Goal: Task Accomplishment & Management: Manage account settings

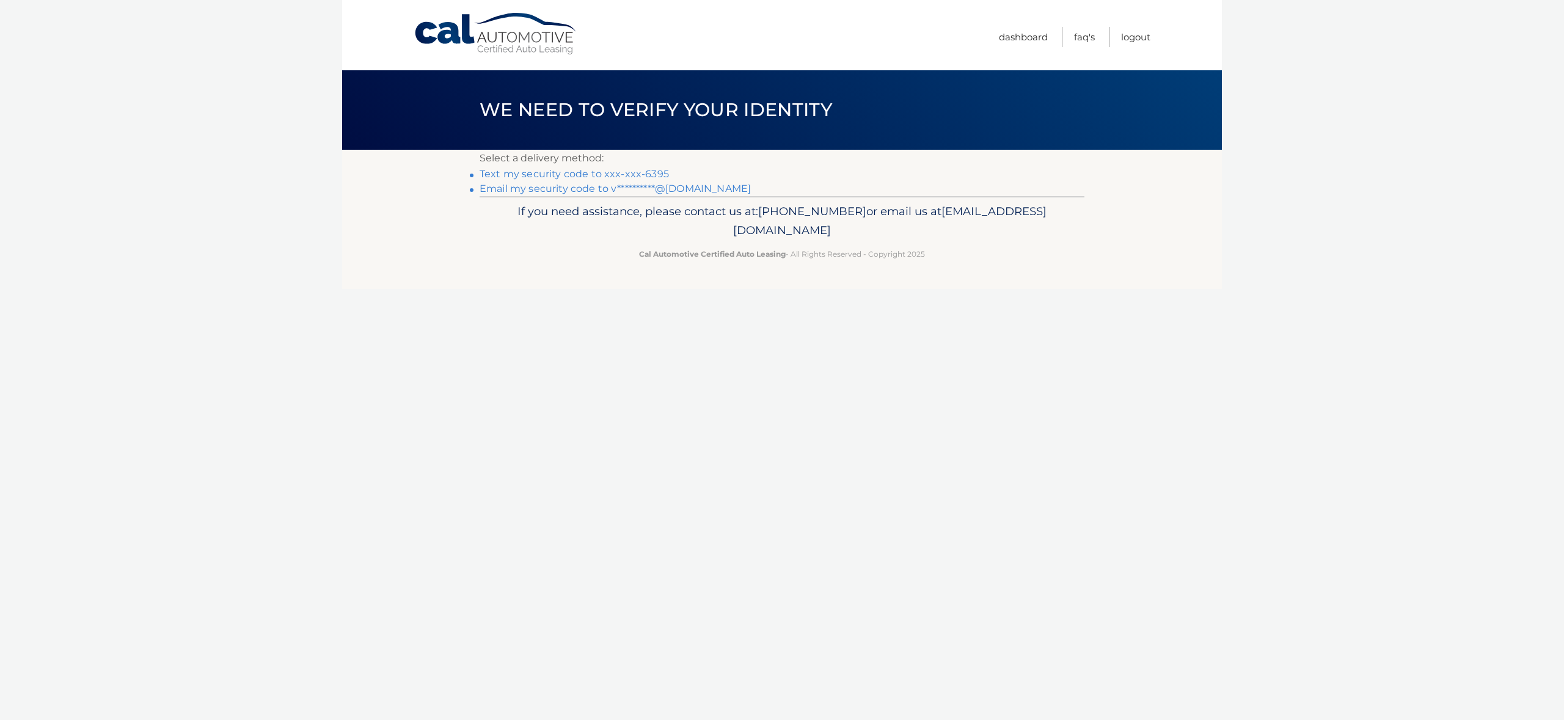
click at [616, 174] on link "Text my security code to xxx-xxx-6395" at bounding box center [574, 174] width 189 height 12
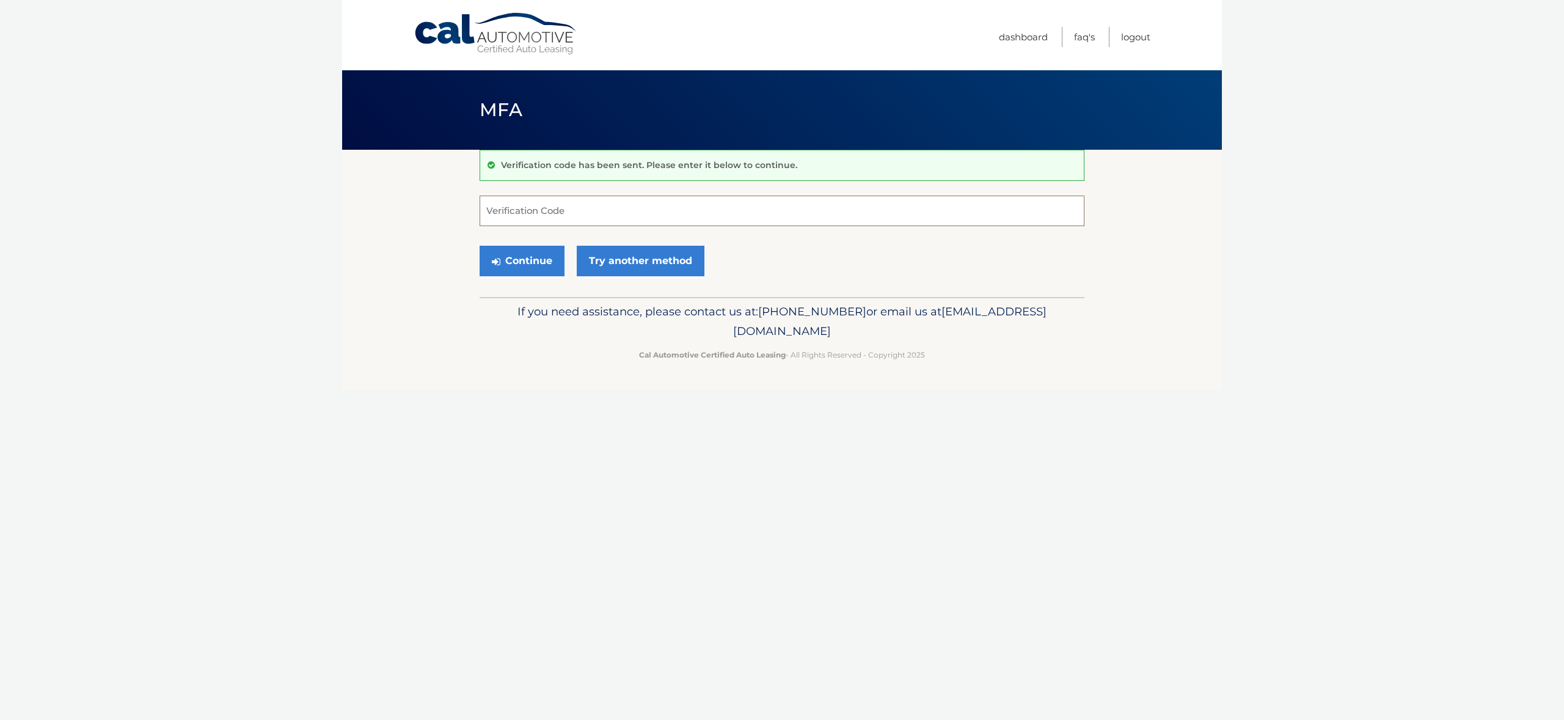
click at [588, 206] on input "Verification Code" at bounding box center [782, 210] width 605 height 31
type input "375105"
click at [521, 269] on button "Continue" at bounding box center [522, 261] width 85 height 31
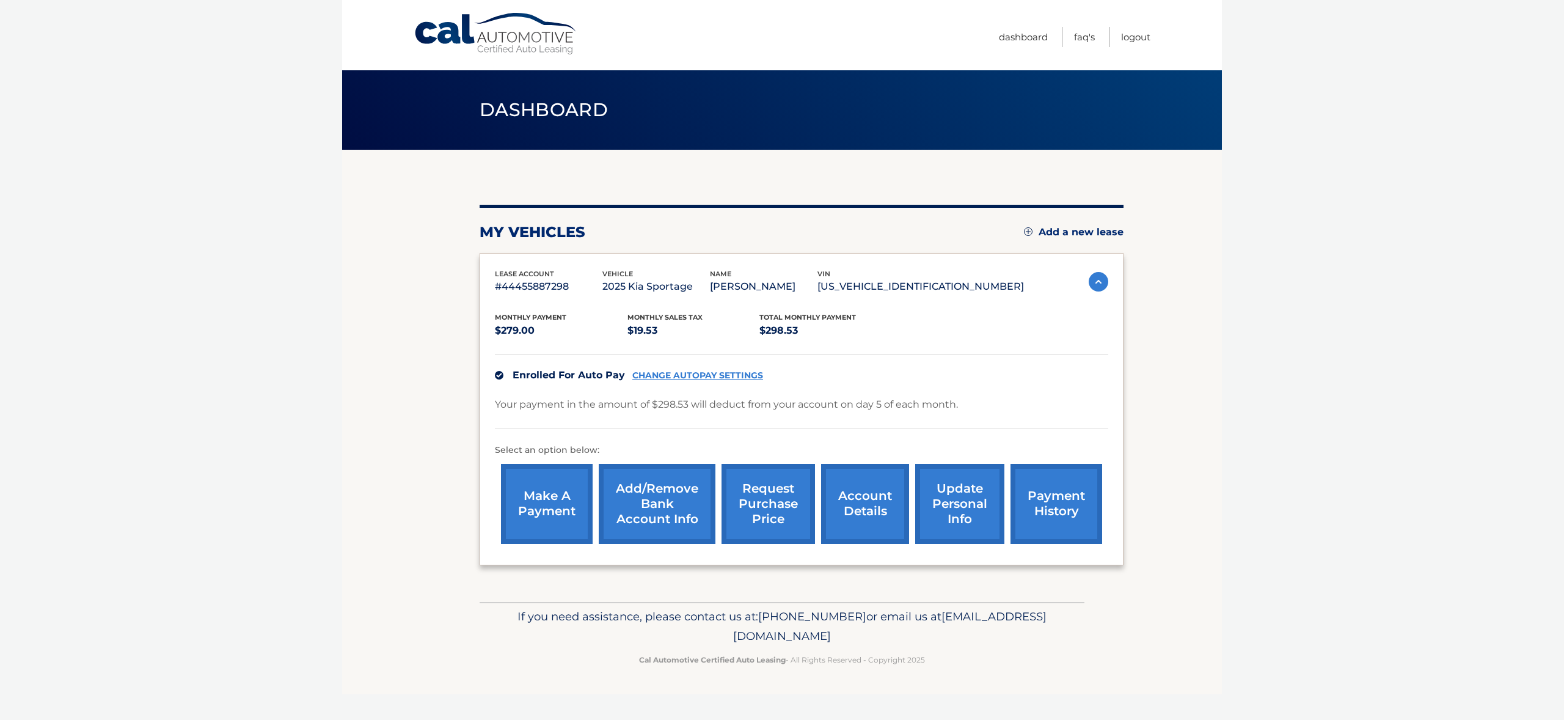
click at [859, 498] on link "account details" at bounding box center [865, 504] width 88 height 80
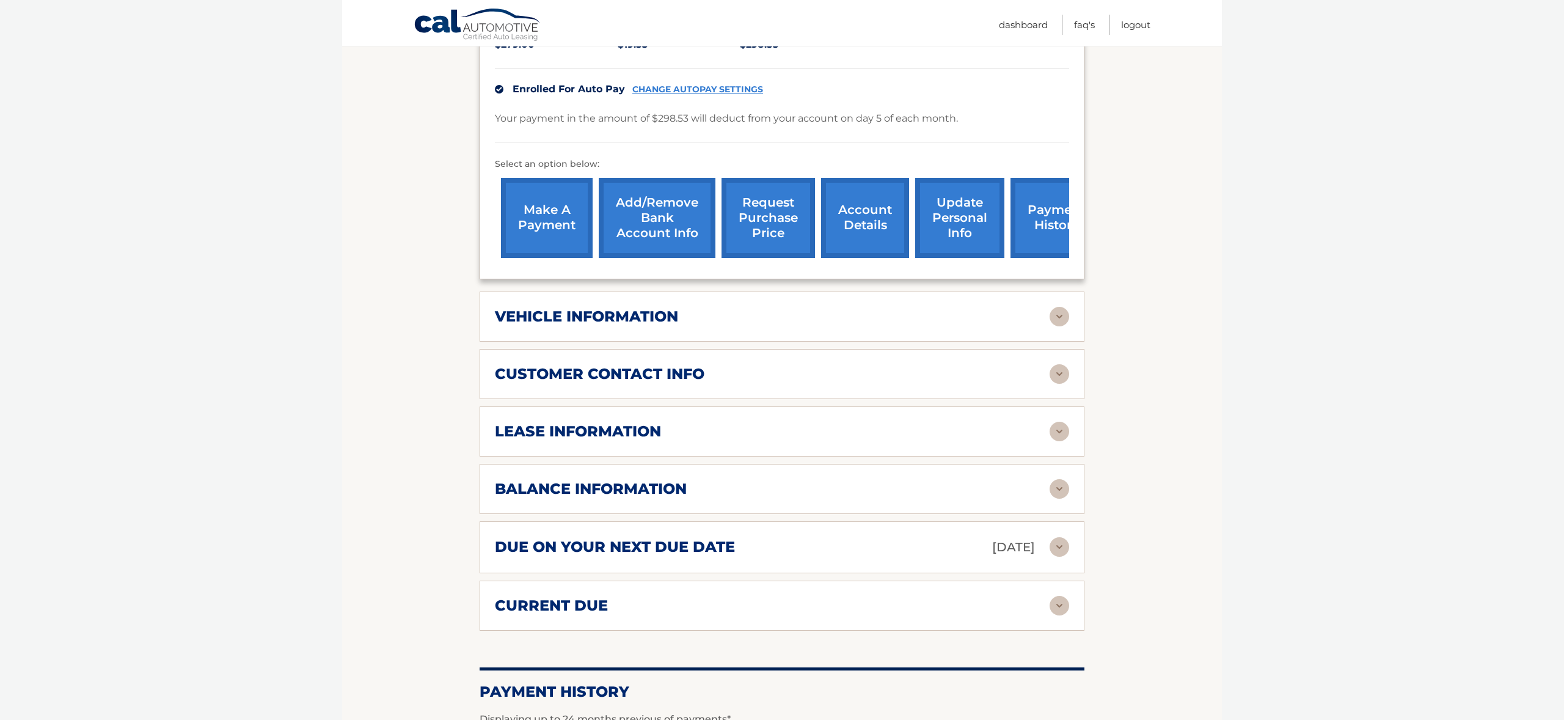
scroll to position [304, 0]
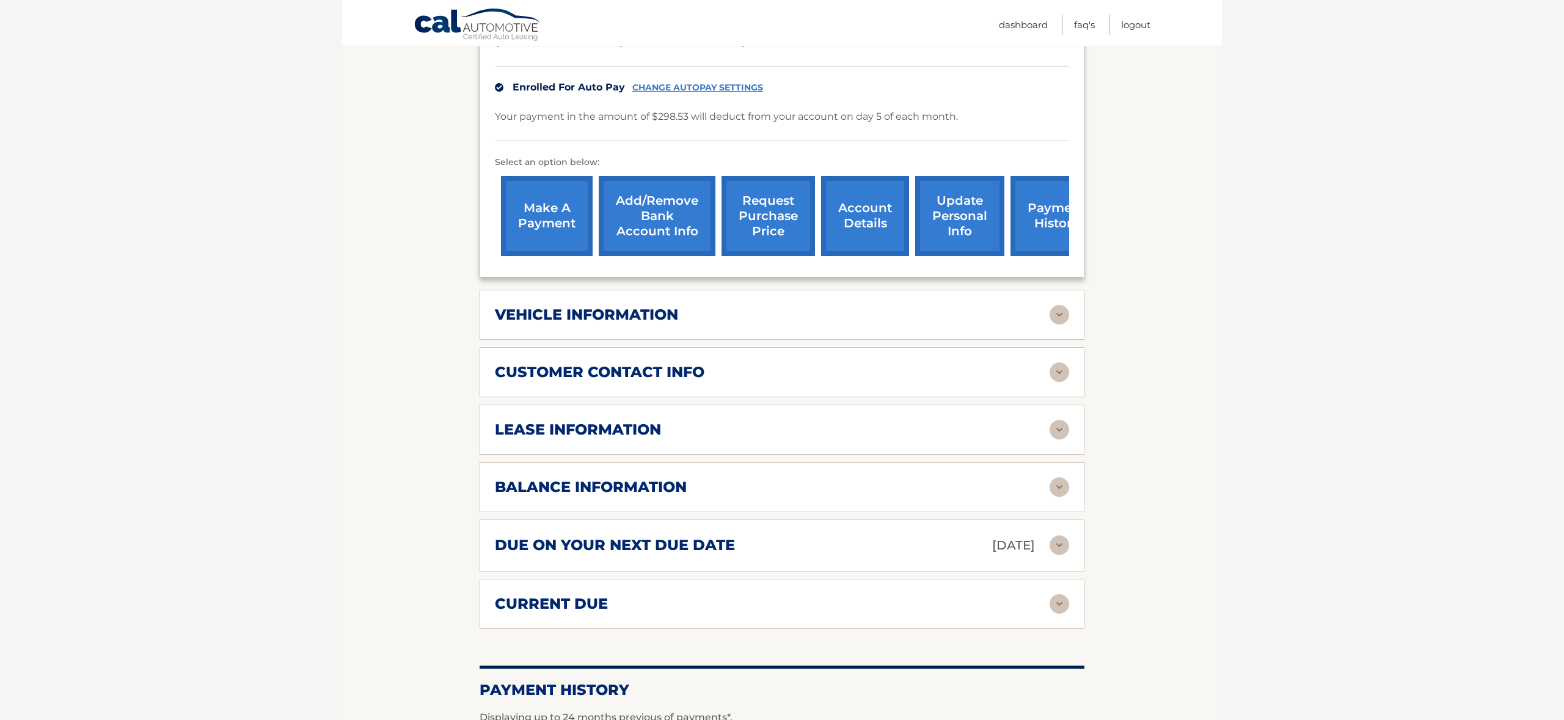
click at [736, 301] on div "vehicle information vehicle Year 2025 vehicle make Kia vehicle model Sportage v…" at bounding box center [782, 315] width 605 height 50
click at [707, 310] on div "vehicle information" at bounding box center [772, 314] width 555 height 18
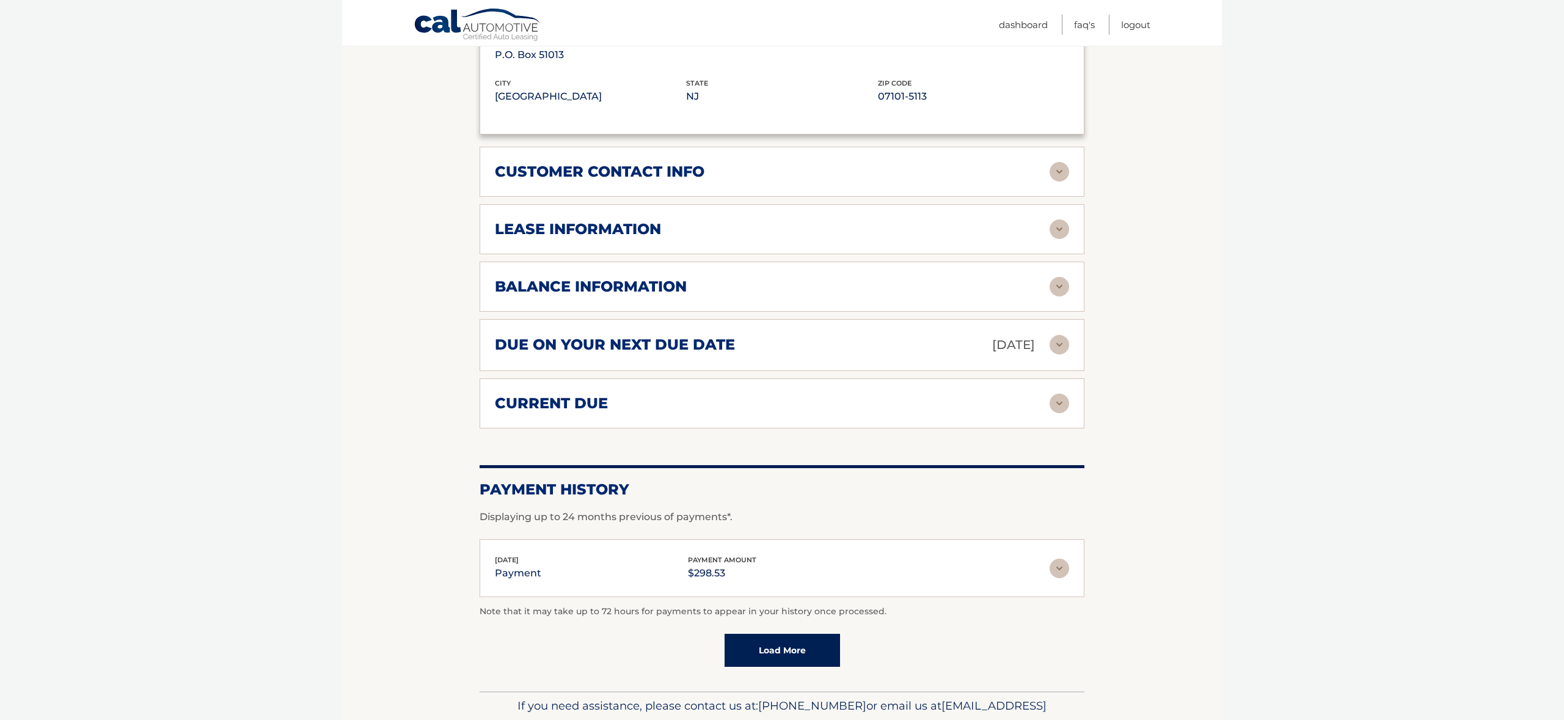
scroll to position [860, 0]
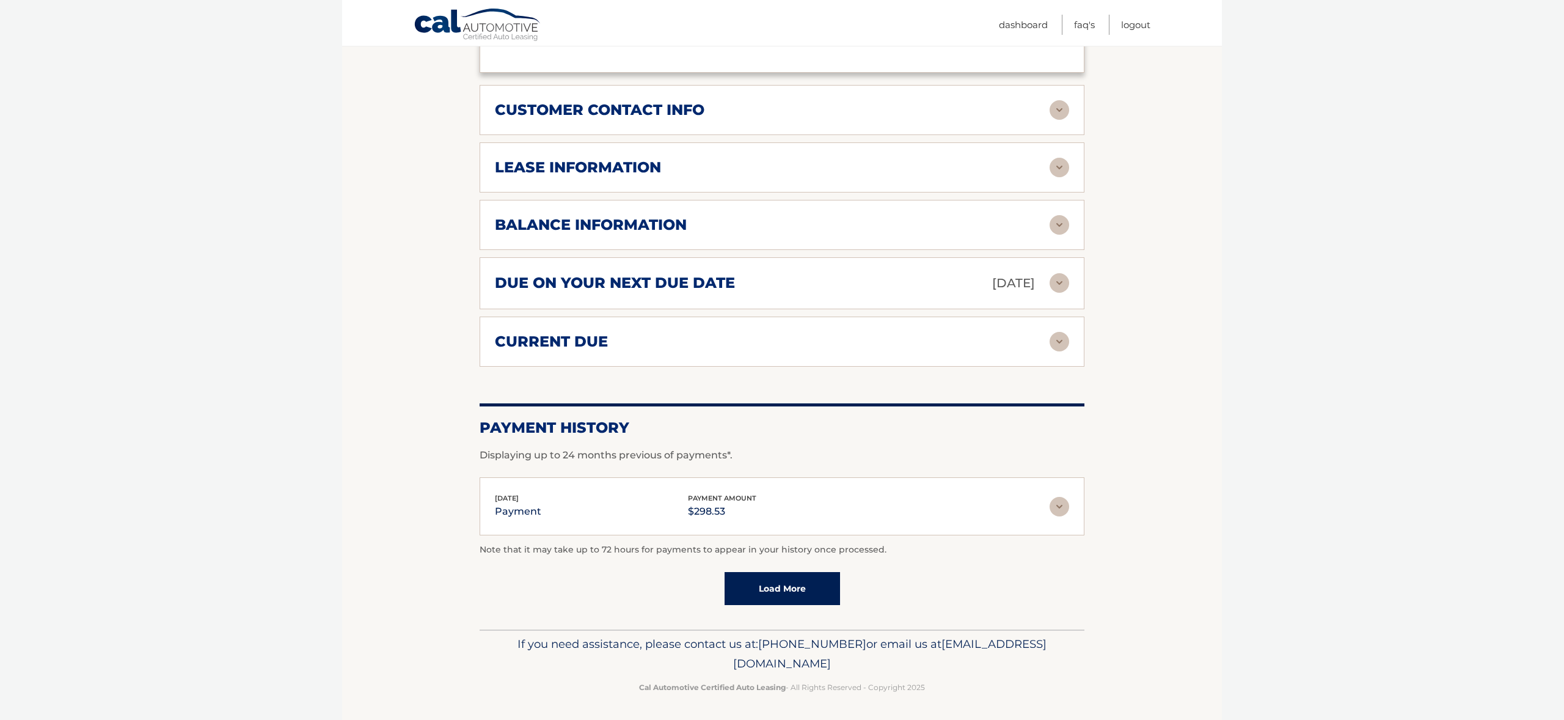
click at [678, 222] on h2 "balance information" at bounding box center [591, 225] width 192 height 18
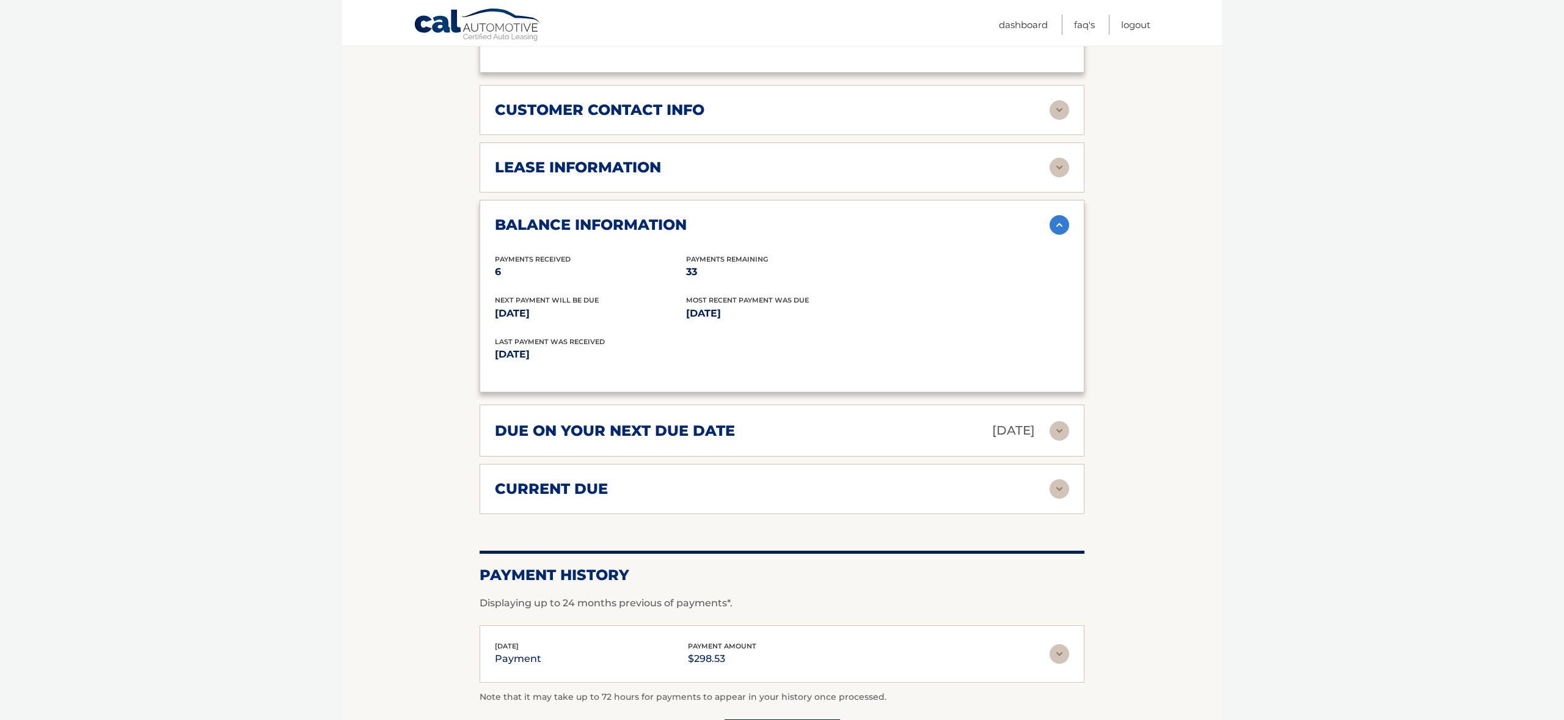
click at [678, 222] on h2 "balance information" at bounding box center [591, 225] width 192 height 18
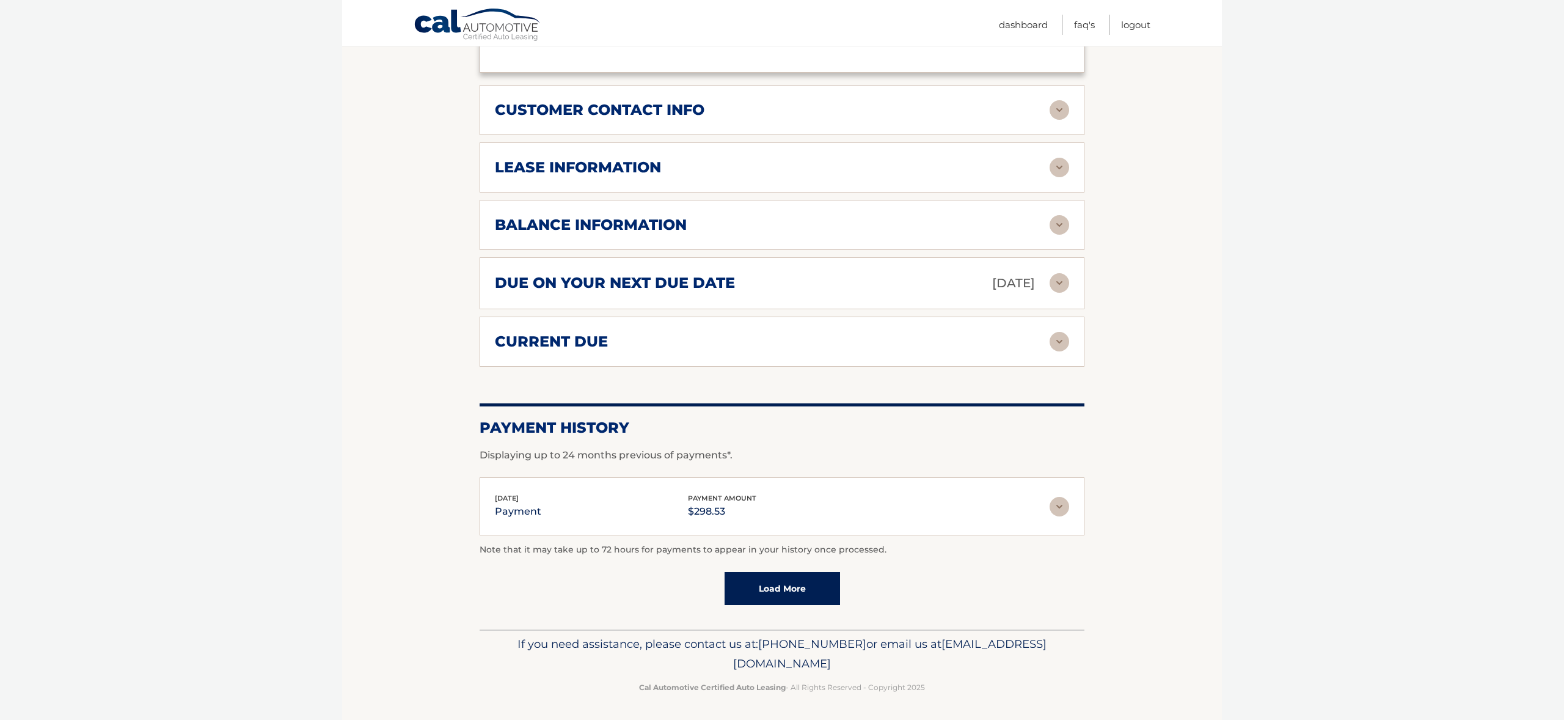
click at [678, 169] on div "lease information" at bounding box center [772, 167] width 555 height 18
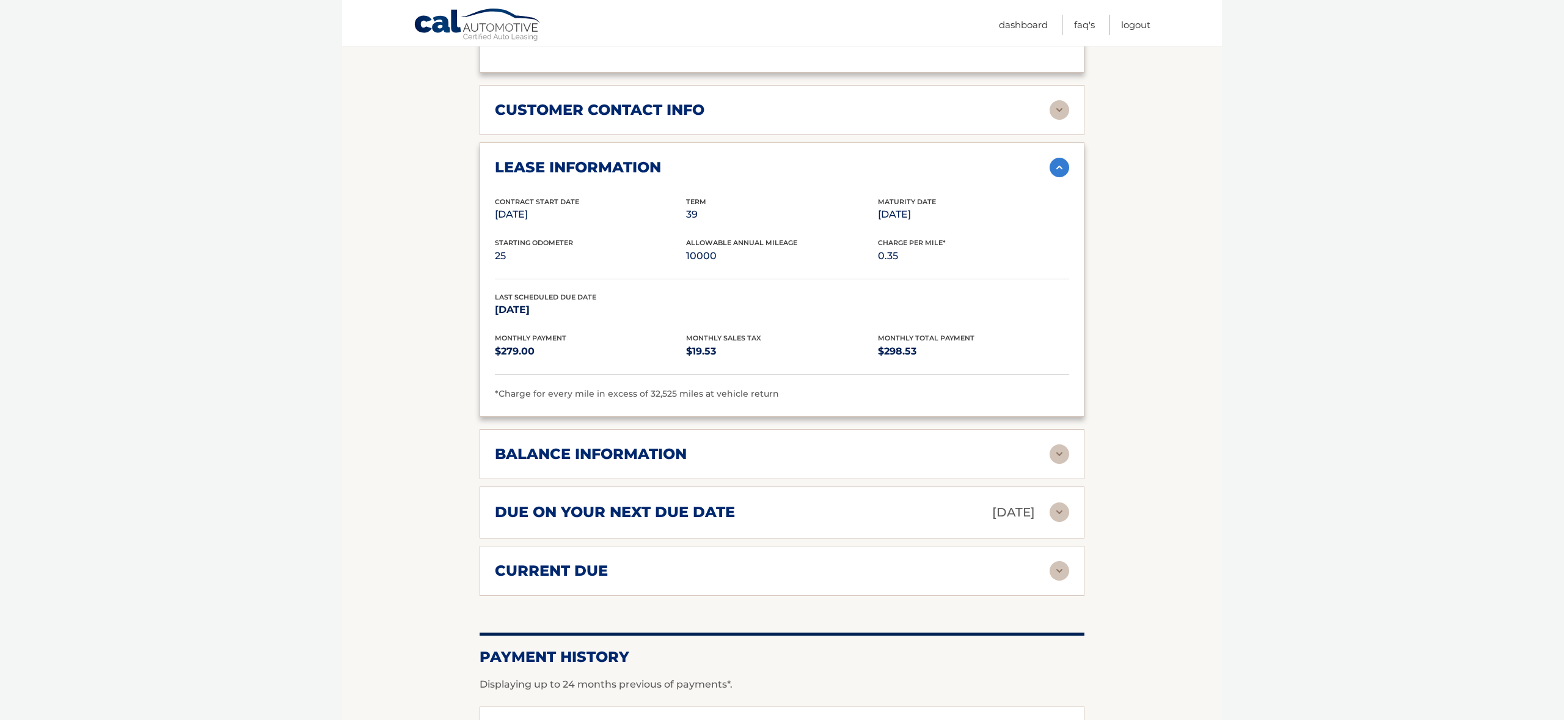
click at [678, 165] on div "lease information" at bounding box center [772, 167] width 555 height 18
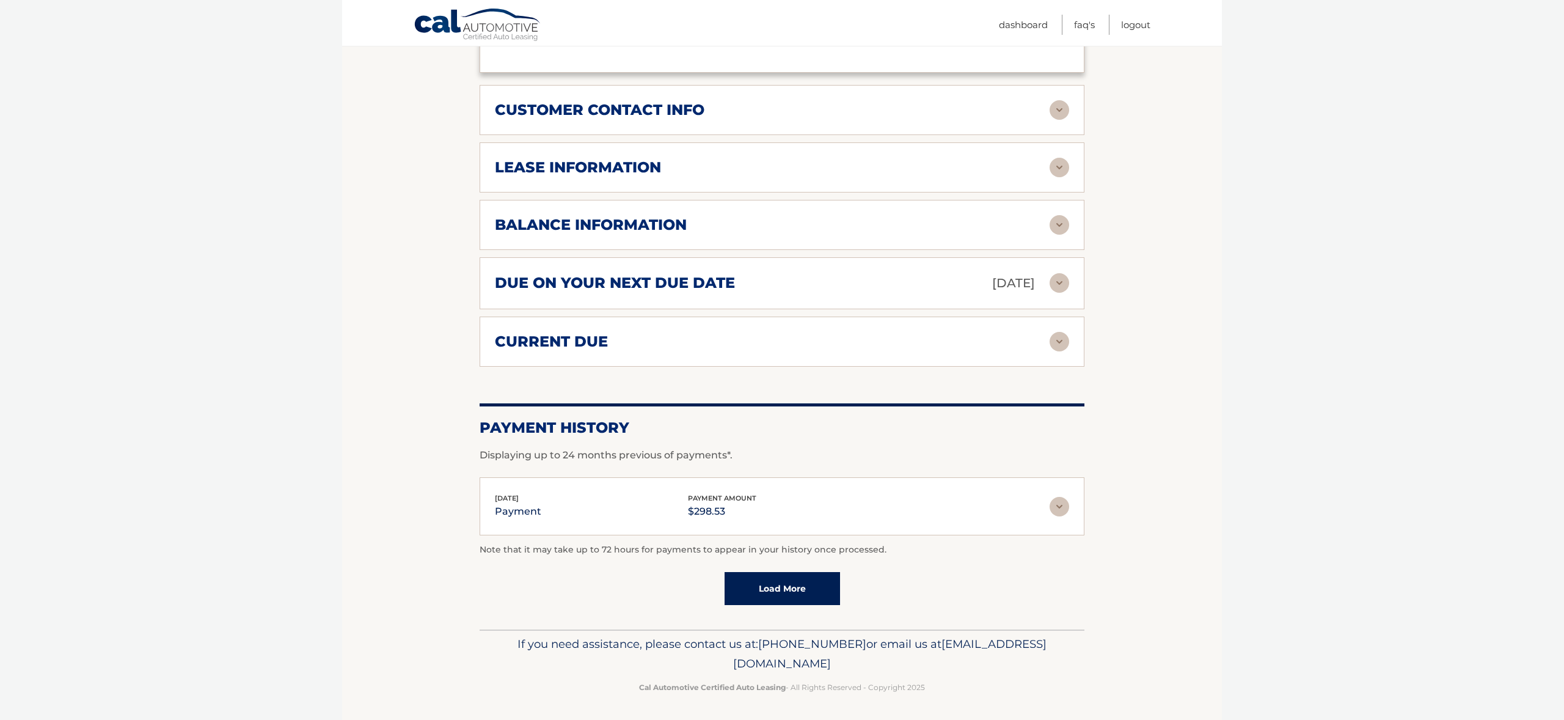
click at [682, 118] on div "customer contact info full name VICTORIA ESPOSITO street address 1610 N 42ND CI…" at bounding box center [782, 110] width 605 height 50
click at [682, 111] on h2 "customer contact info" at bounding box center [600, 110] width 210 height 18
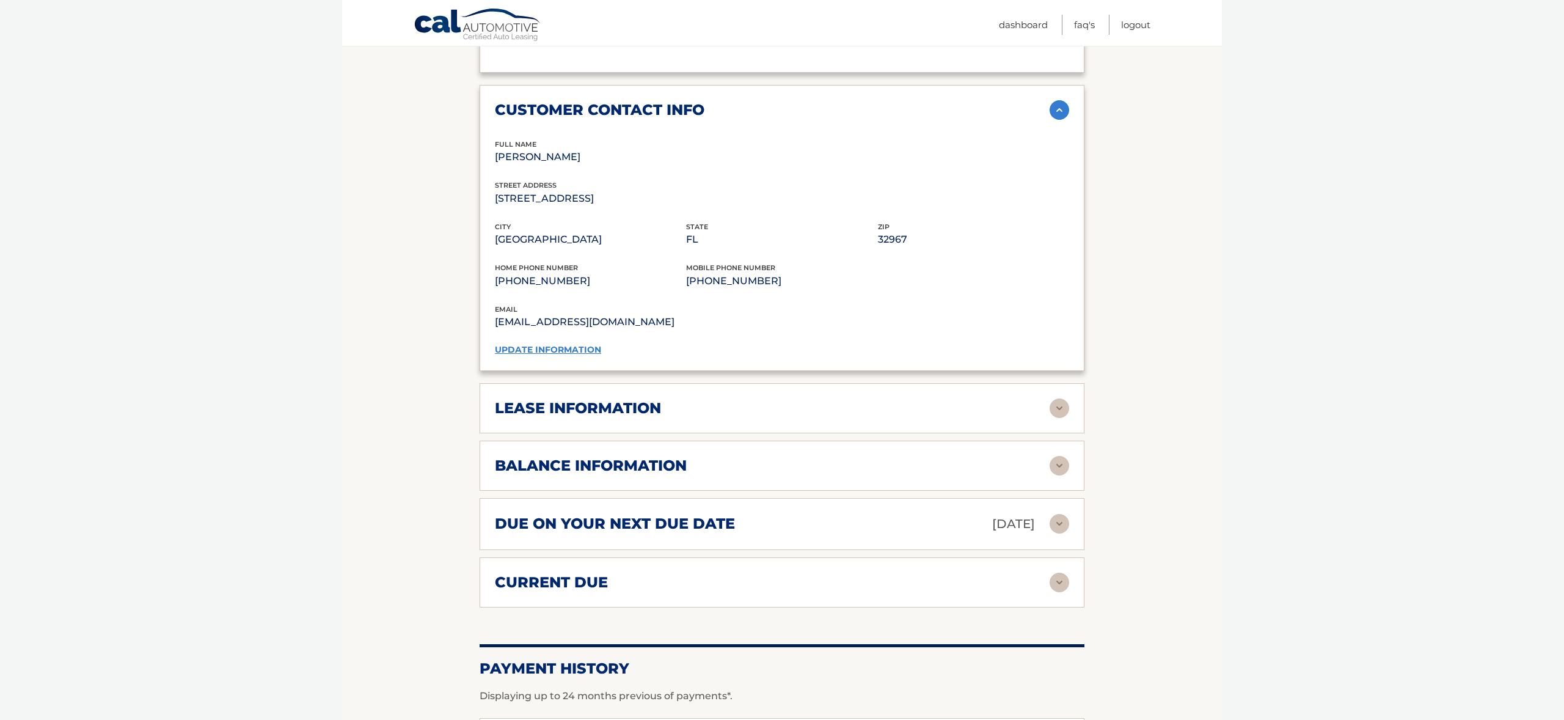
click at [574, 346] on link "update information" at bounding box center [548, 349] width 106 height 11
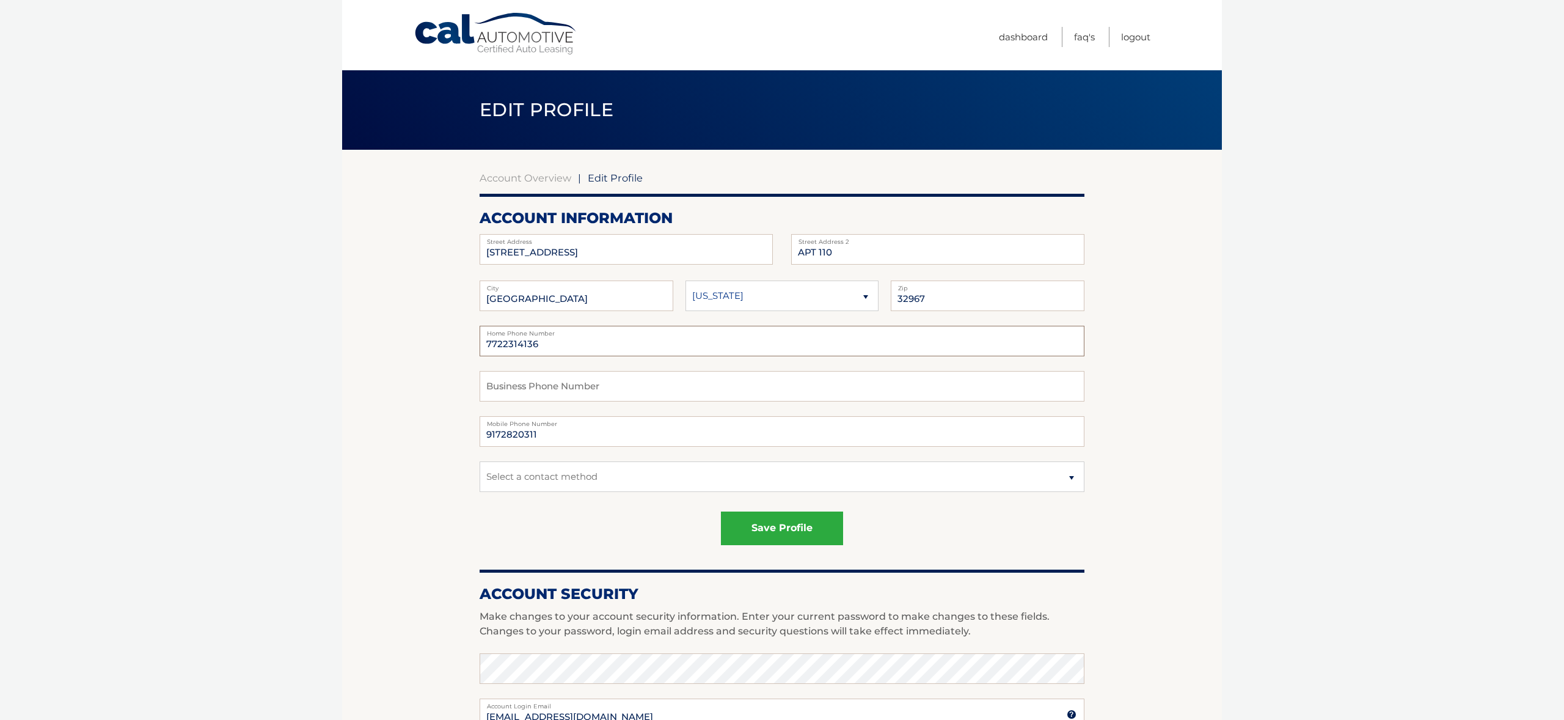
click at [576, 342] on input "7722314136" at bounding box center [782, 341] width 605 height 31
drag, startPoint x: 569, startPoint y: 340, endPoint x: 511, endPoint y: 338, distance: 58.1
click at [508, 338] on input "7722314136" at bounding box center [782, 341] width 605 height 31
click at [536, 342] on input "7722314136" at bounding box center [782, 341] width 605 height 31
drag, startPoint x: 546, startPoint y: 342, endPoint x: 444, endPoint y: 338, distance: 102.1
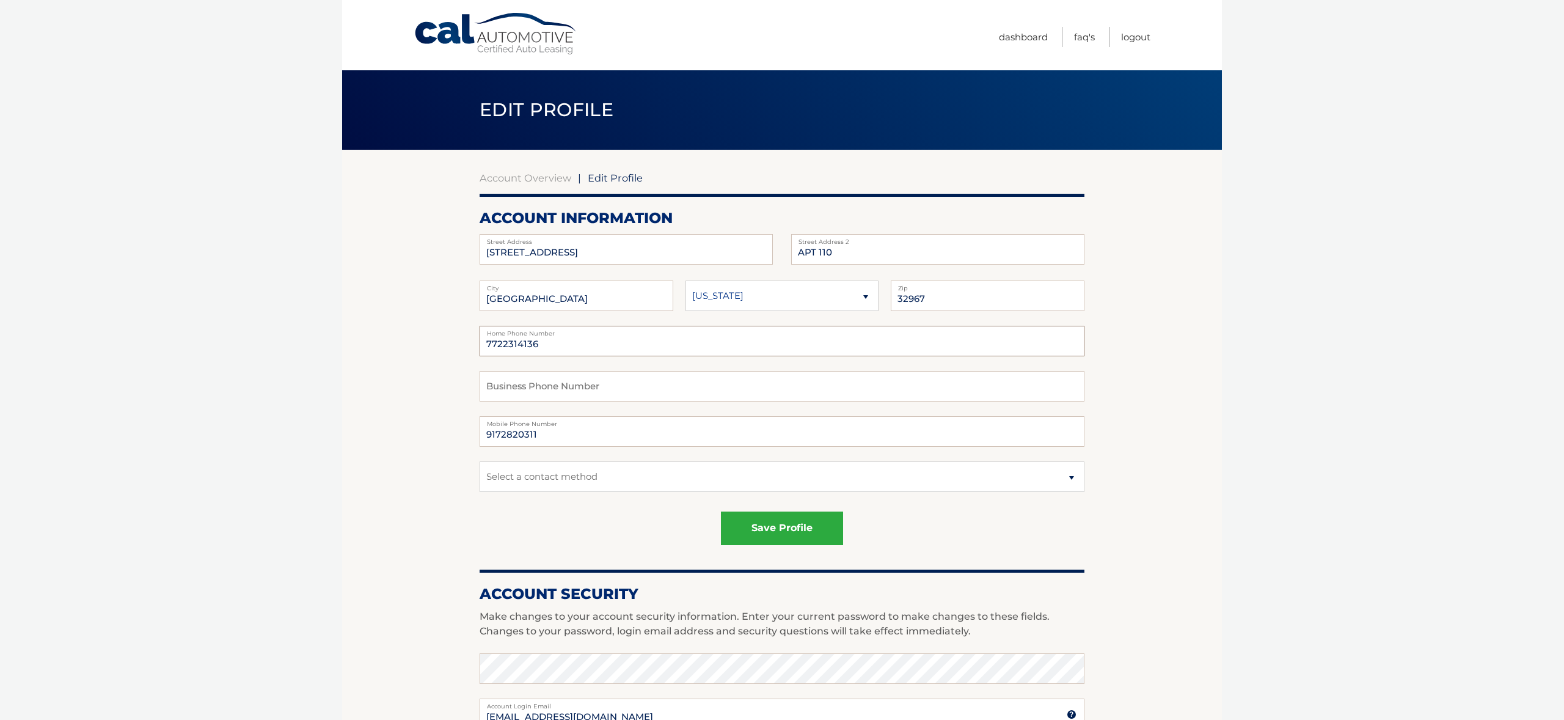
click at [444, 339] on section "Account Overview | Edit Profile account information 1610 N 42ND CIR Street Addr…" at bounding box center [782, 621] width 880 height 943
click at [576, 344] on input "9087636395" at bounding box center [782, 341] width 605 height 31
drag, startPoint x: 561, startPoint y: 345, endPoint x: 465, endPoint y: 335, distance: 97.0
click at [465, 335] on section "Account Overview | Edit Profile account information 1610 N 42ND CIR Street Addr…" at bounding box center [782, 621] width 880 height 943
type input "9087636395"
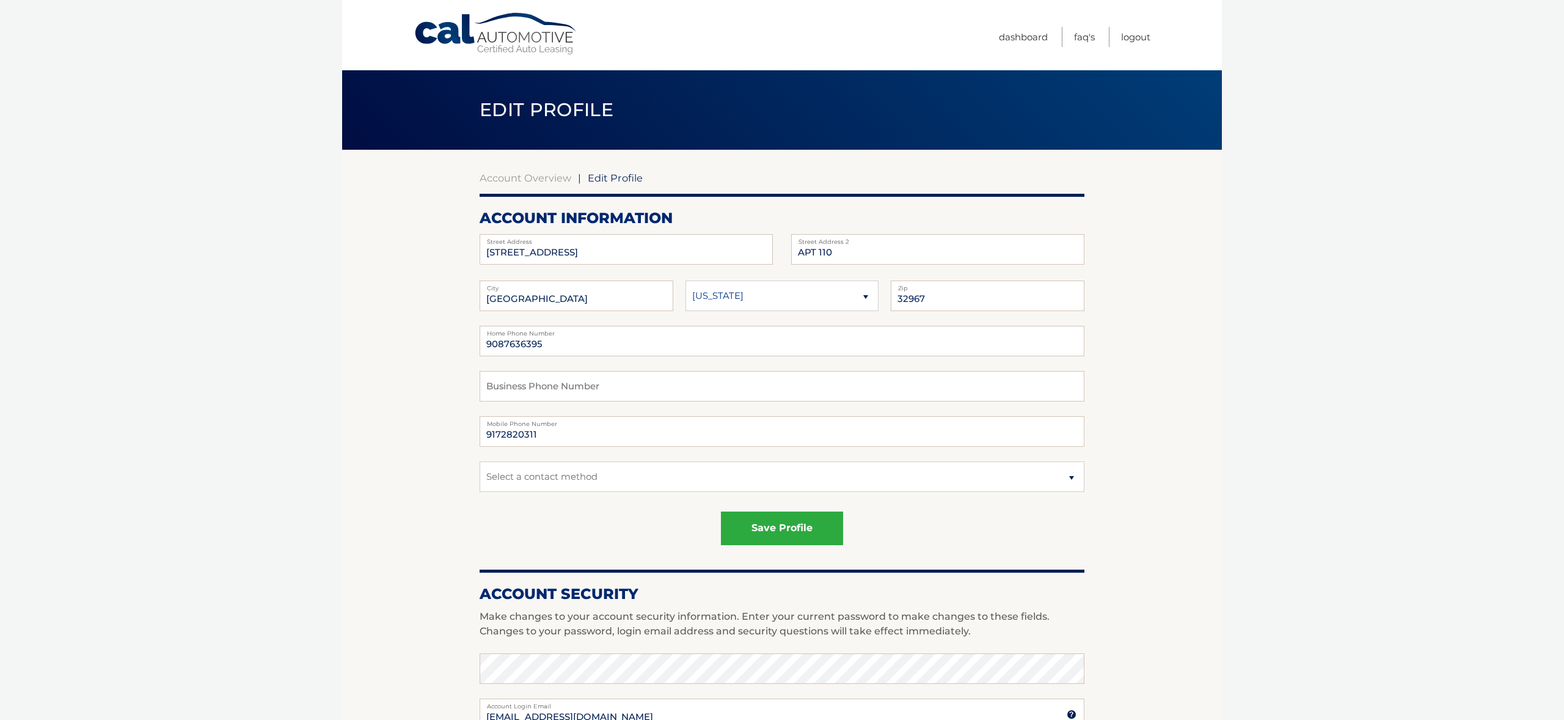
click at [500, 426] on label "Mobile Phone Number" at bounding box center [782, 421] width 605 height 10
drag, startPoint x: 549, startPoint y: 436, endPoint x: 454, endPoint y: 426, distance: 95.3
click at [455, 426] on section "Account Overview | Edit Profile account information 1610 N 42ND CIR Street Addr…" at bounding box center [782, 621] width 880 height 943
paste input "087636395"
type input "9087636395"
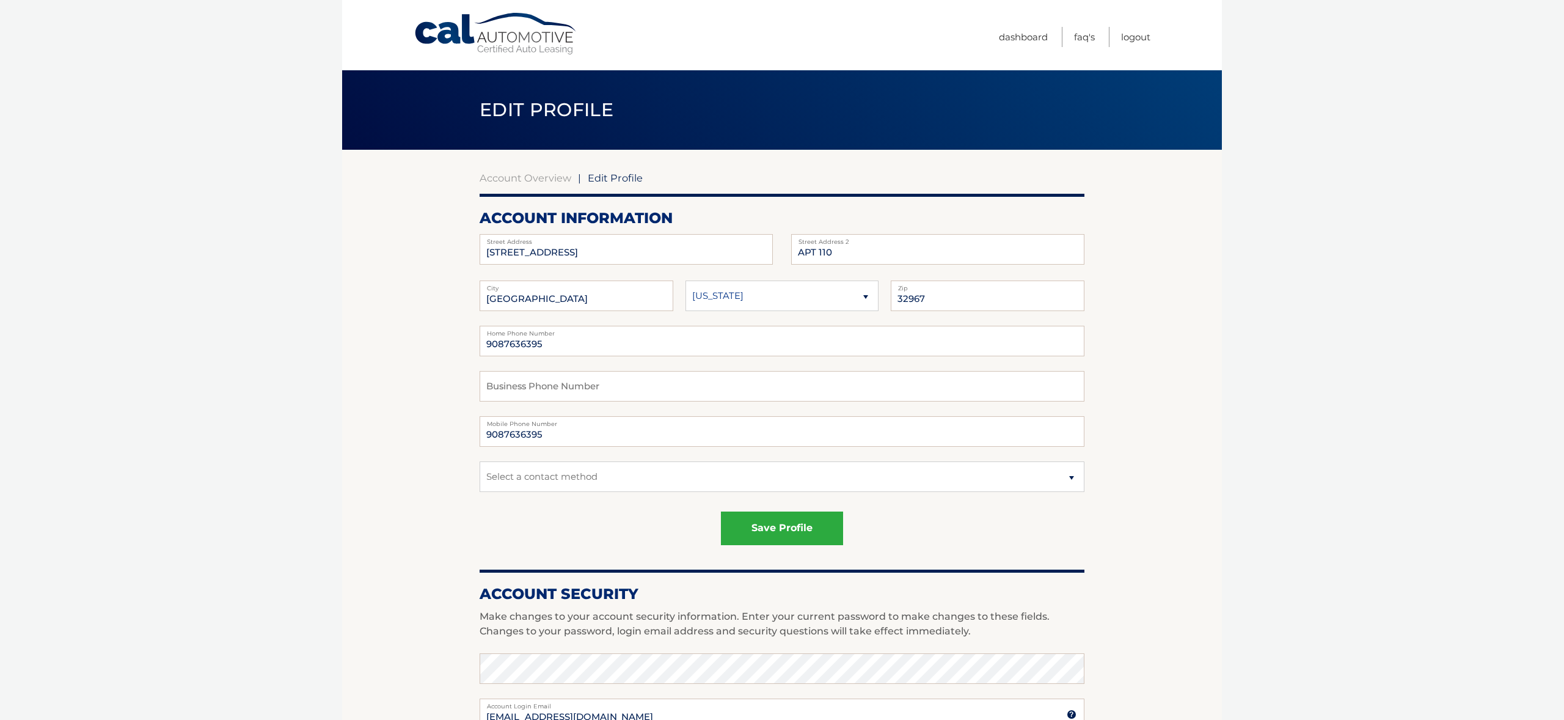
drag, startPoint x: 534, startPoint y: 537, endPoint x: 619, endPoint y: 544, distance: 85.8
click at [561, 538] on div "save profile" at bounding box center [782, 528] width 605 height 34
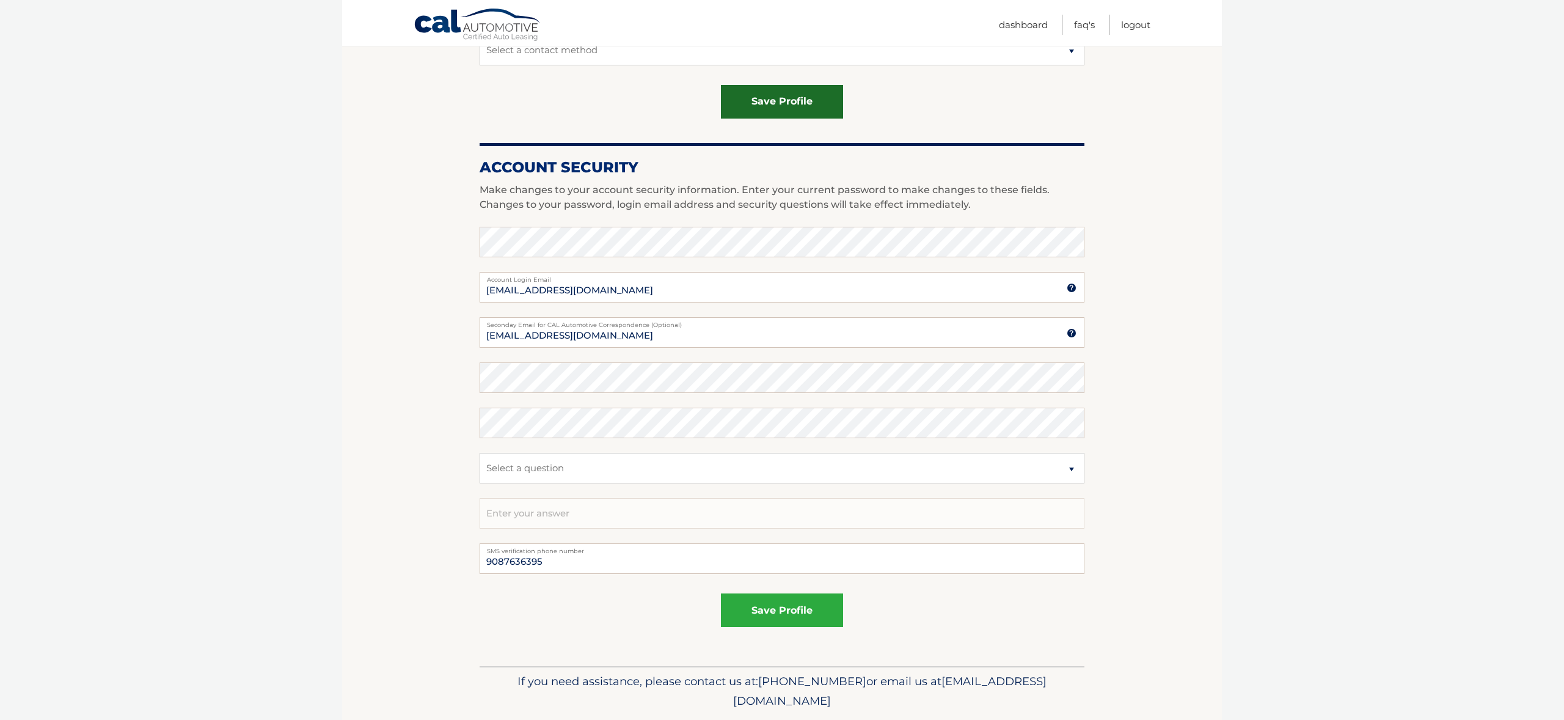
scroll to position [466, 0]
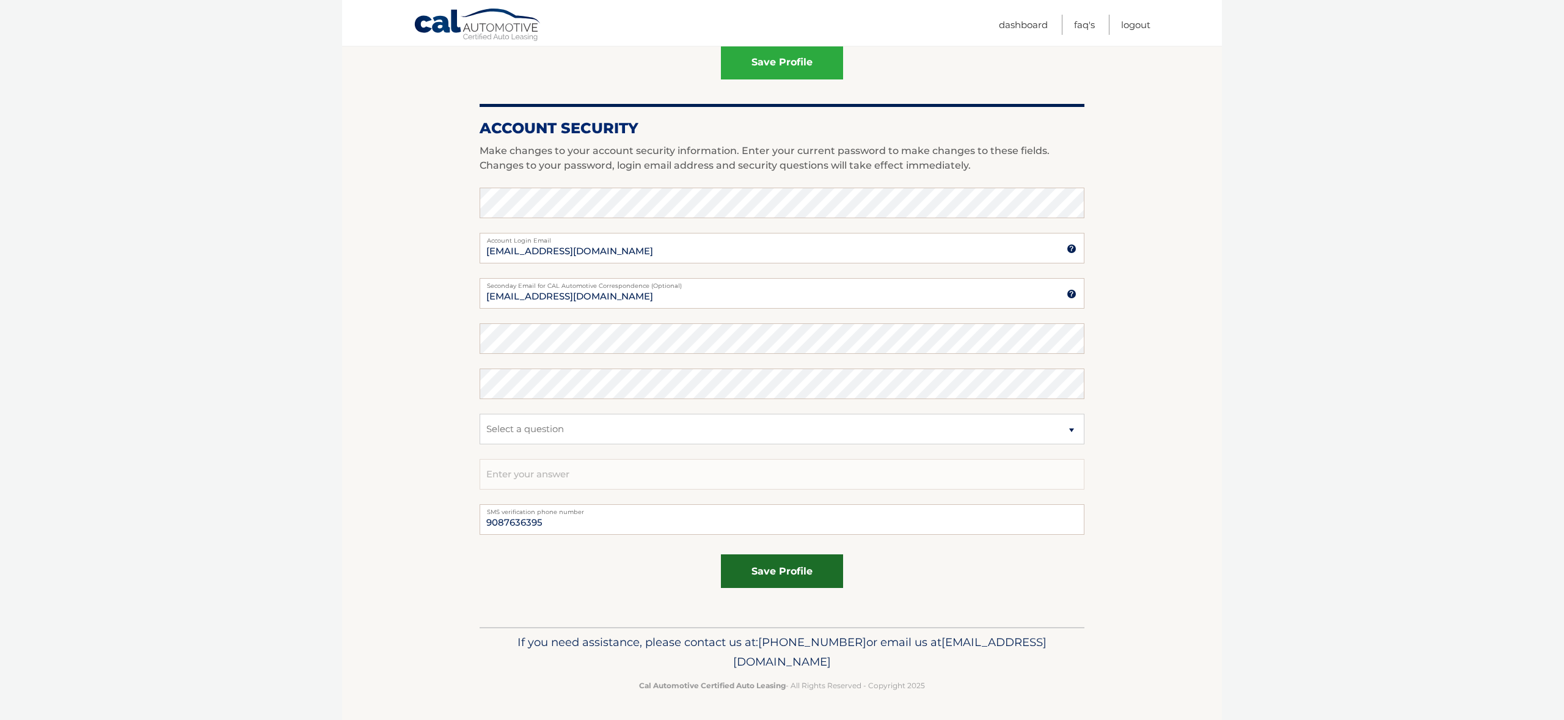
click at [770, 561] on button "save profile" at bounding box center [782, 571] width 122 height 34
click at [775, 571] on button "save profile" at bounding box center [782, 571] width 122 height 34
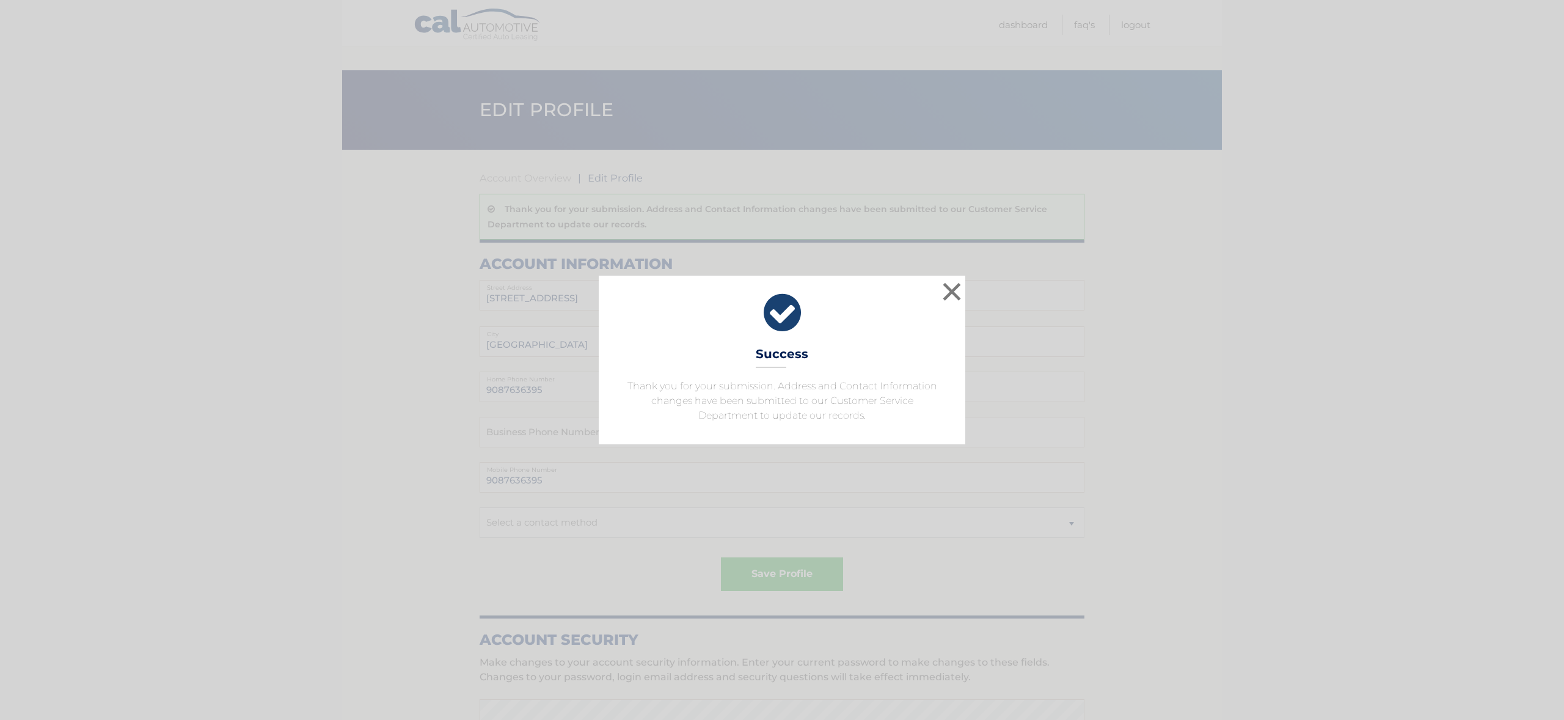
scroll to position [428, 0]
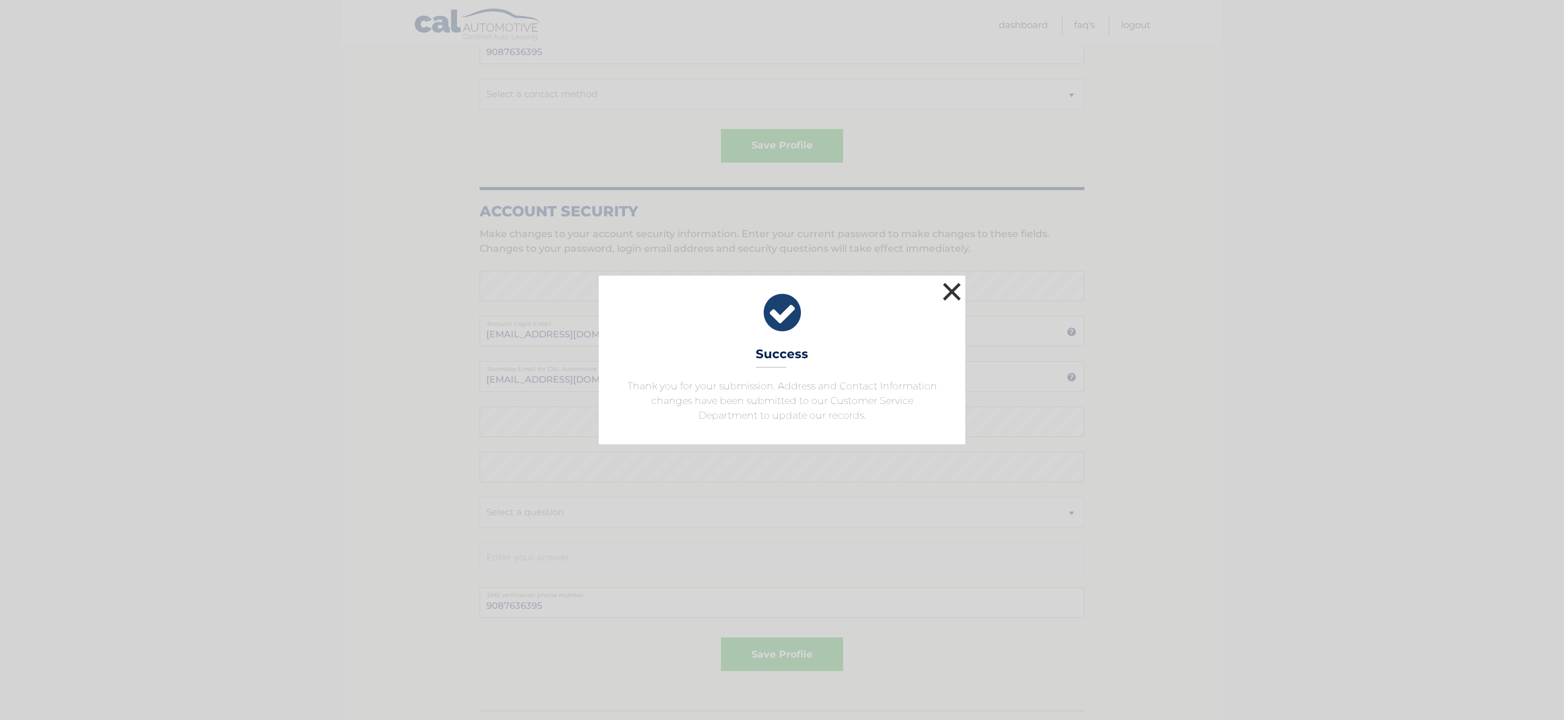
click at [949, 289] on button "×" at bounding box center [952, 291] width 24 height 24
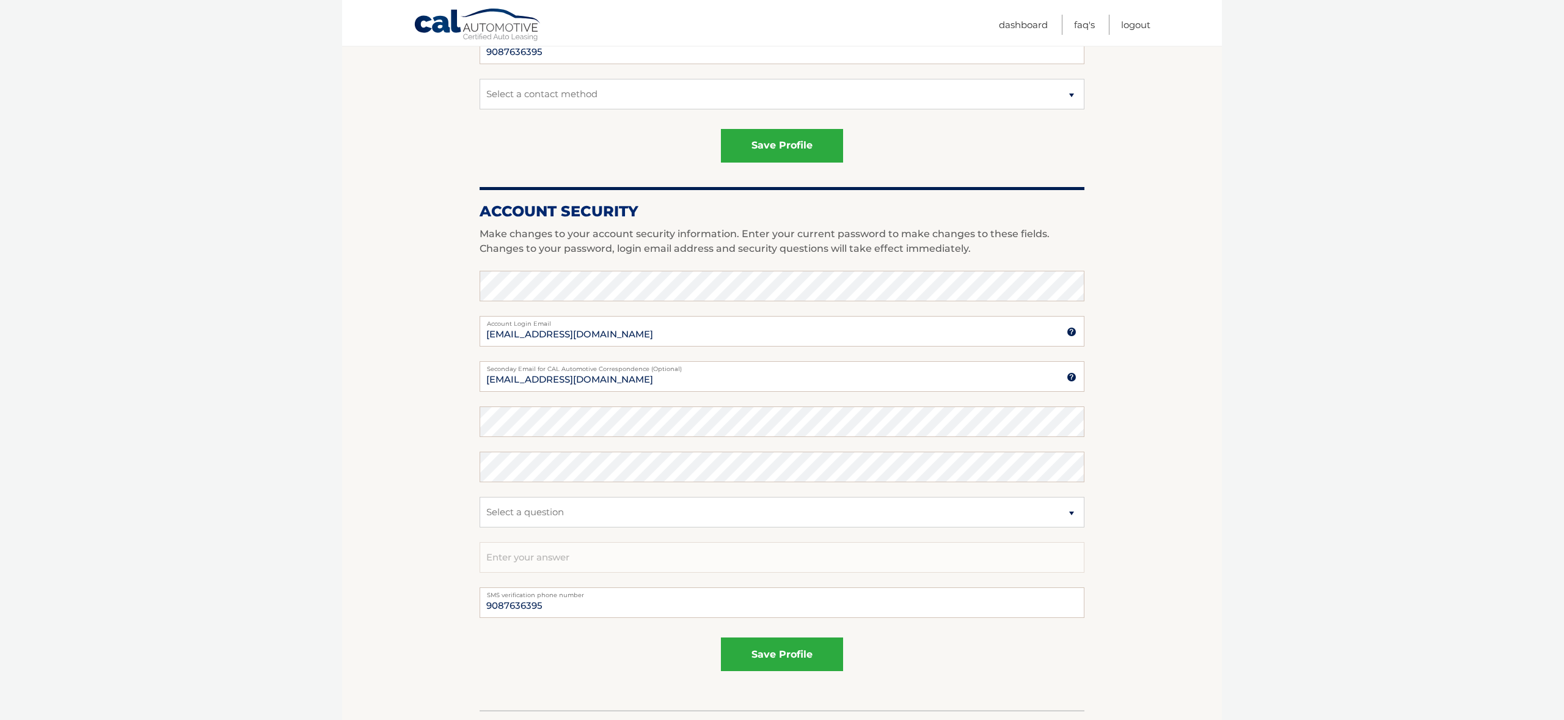
scroll to position [428, 0]
click at [459, 16] on link "Cal Automotive" at bounding box center [478, 25] width 128 height 35
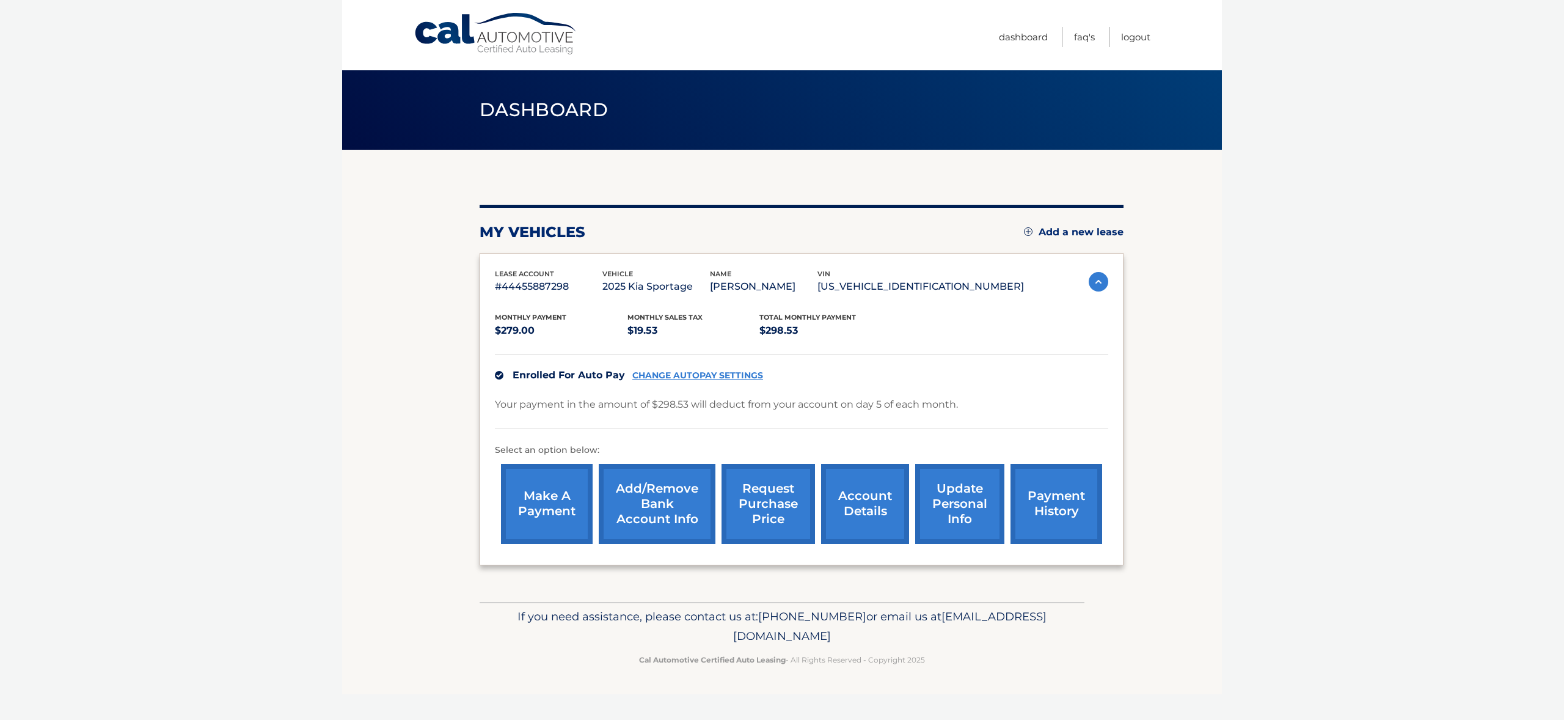
click at [541, 111] on span "Dashboard" at bounding box center [544, 109] width 128 height 23
click at [539, 52] on link "Cal Automotive" at bounding box center [496, 33] width 165 height 43
click at [855, 495] on link "account details" at bounding box center [865, 504] width 88 height 80
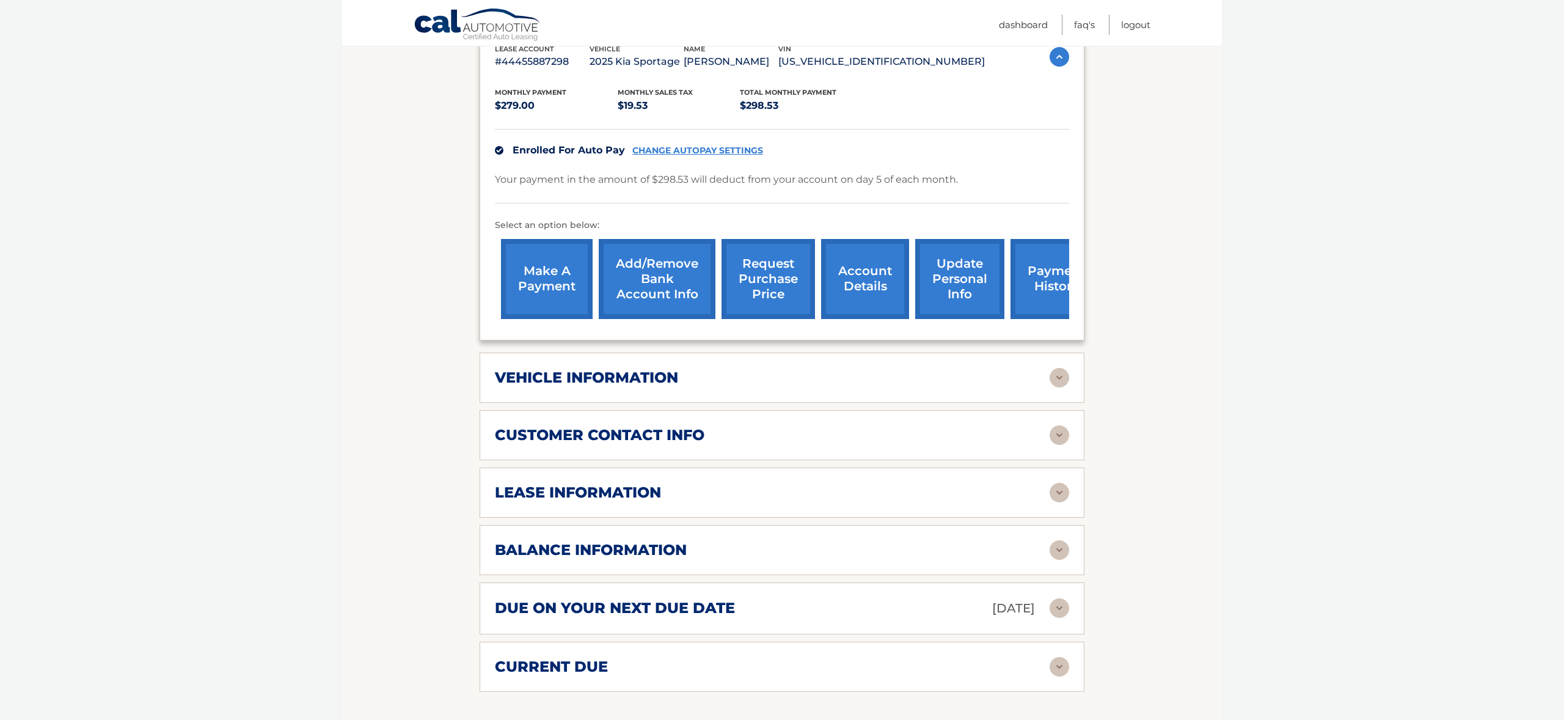
scroll to position [245, 0]
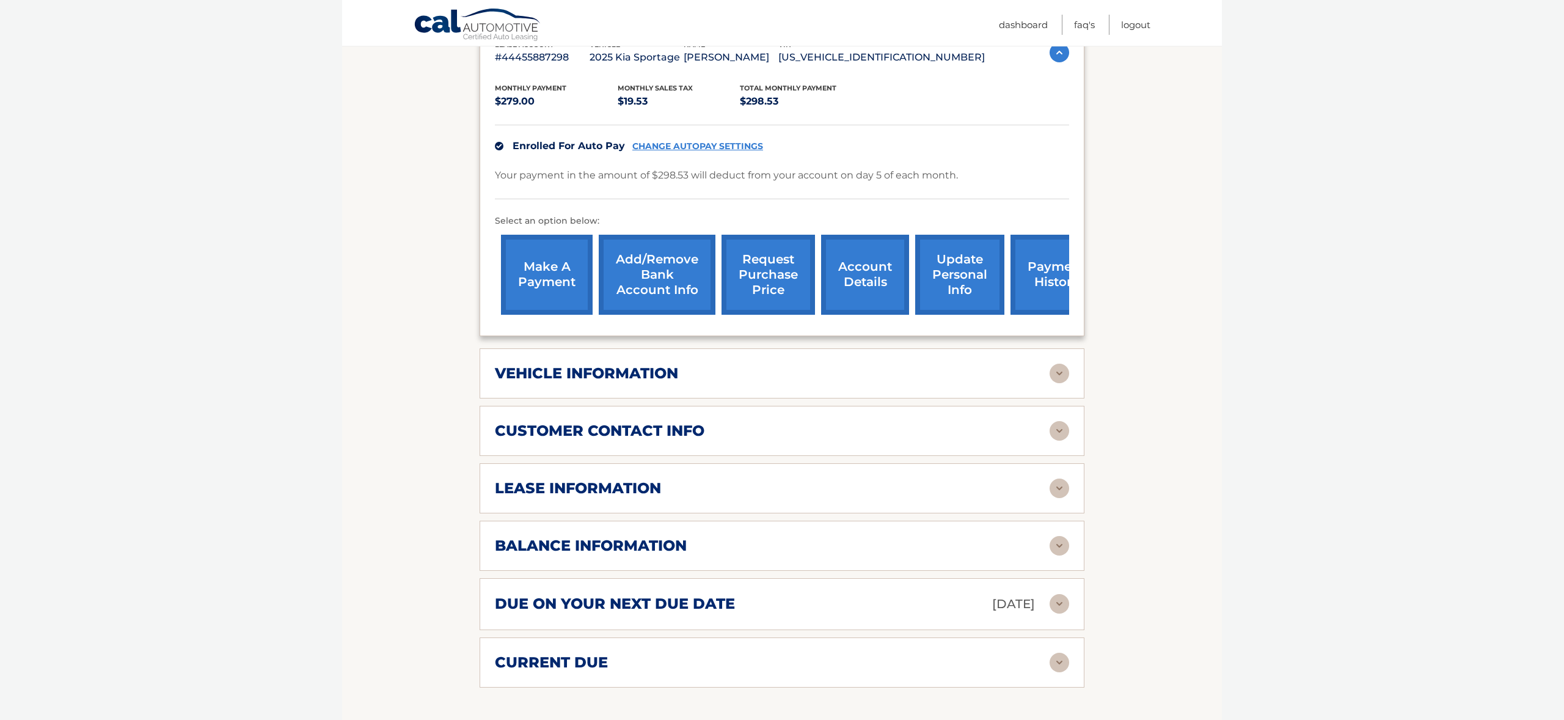
click at [773, 384] on div "vehicle information vehicle Year [DATE] vehicle make Kia vehicle model Sportage…" at bounding box center [782, 373] width 605 height 50
click at [706, 359] on div "vehicle information vehicle Year [DATE] vehicle make Kia vehicle model Sportage…" at bounding box center [782, 373] width 605 height 50
click at [658, 373] on h2 "vehicle information" at bounding box center [586, 373] width 183 height 18
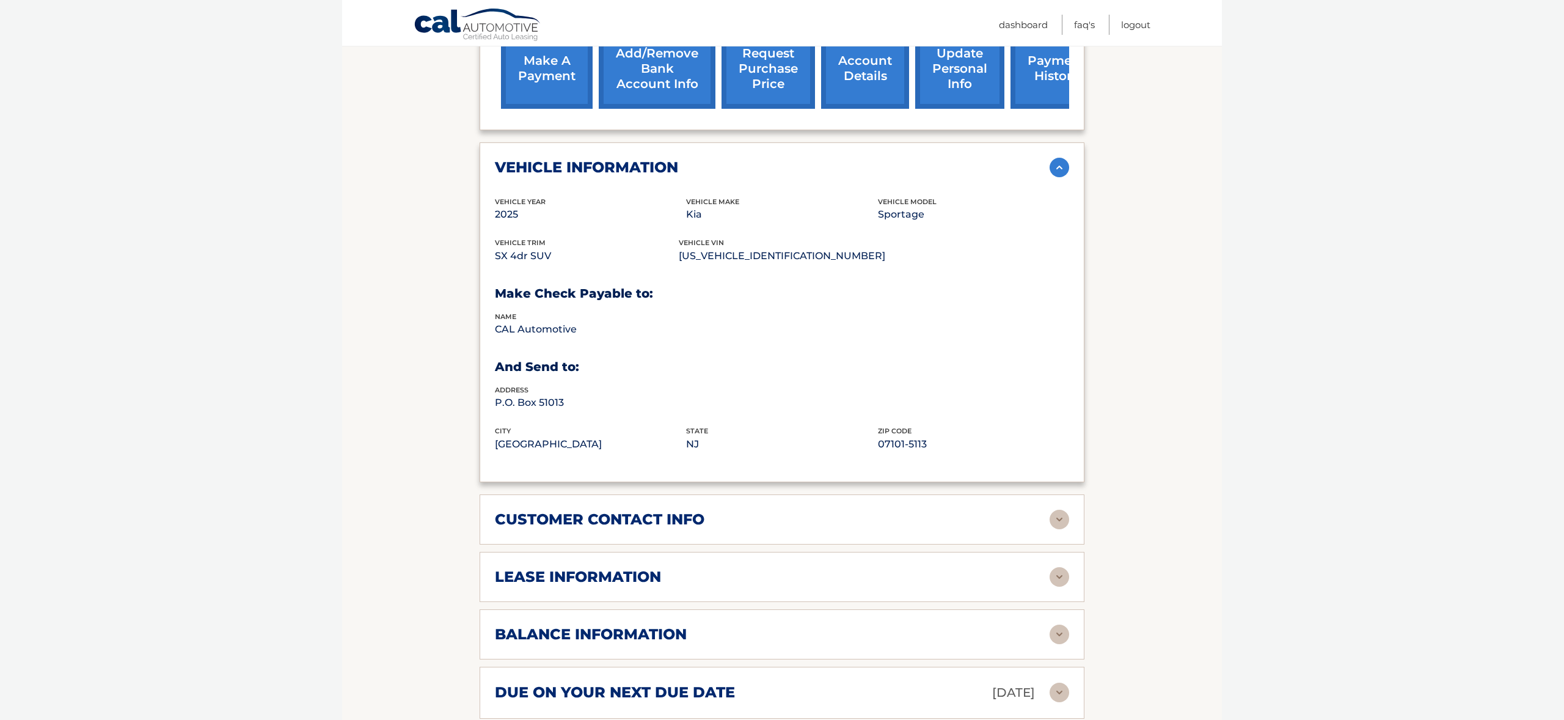
scroll to position [0, 0]
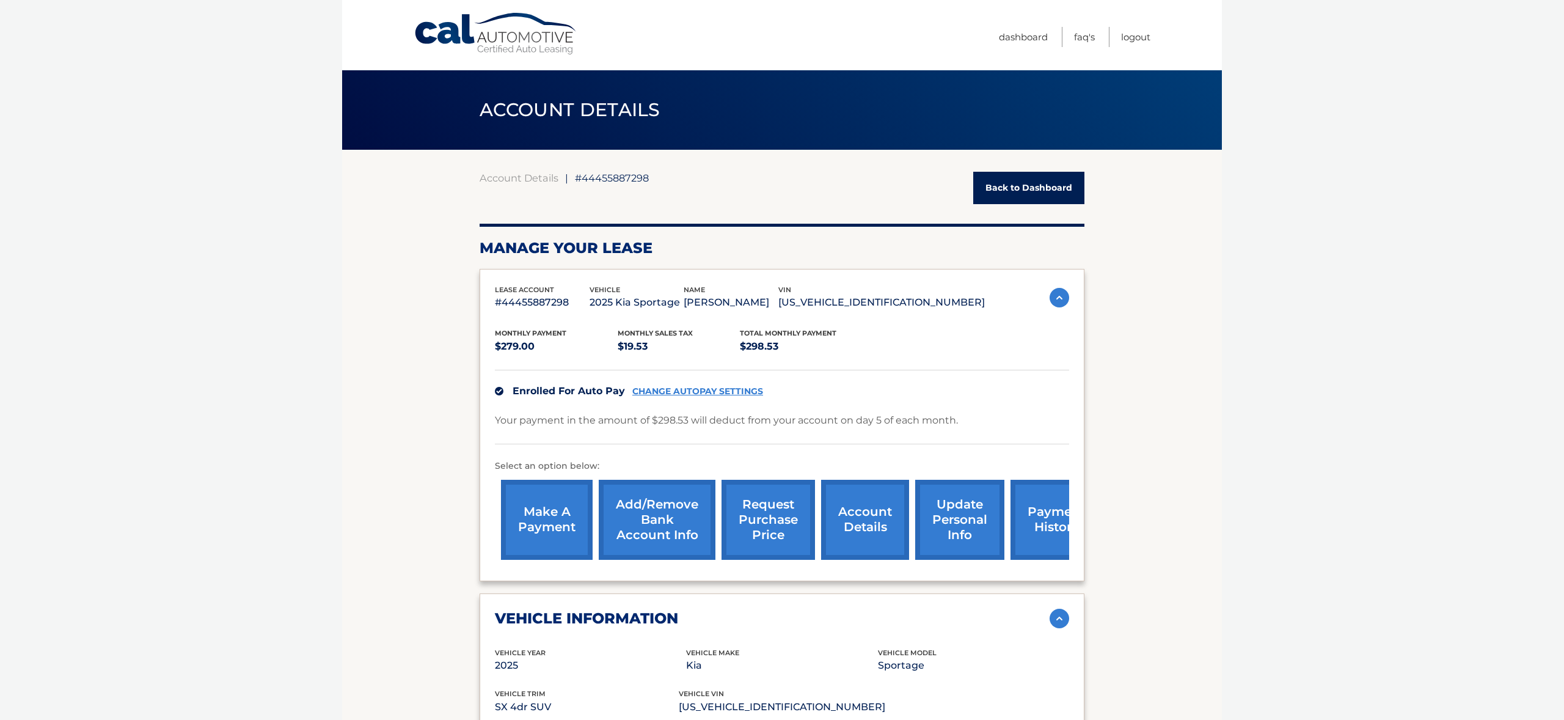
click at [1141, 39] on link "Logout" at bounding box center [1135, 37] width 29 height 20
